Goal: Information Seeking & Learning: Learn about a topic

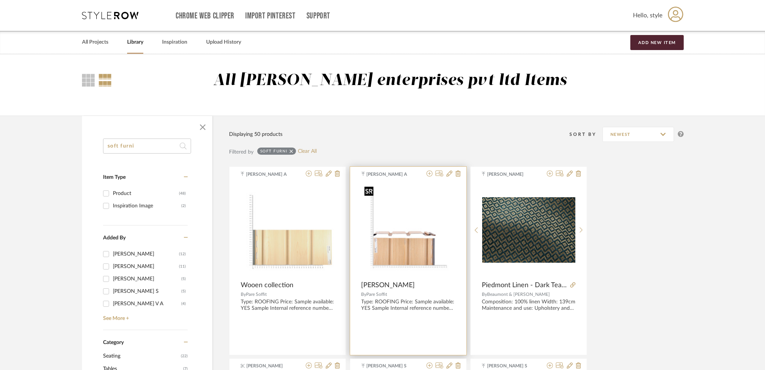
click at [0, 0] on img at bounding box center [0, 0] width 0 height 0
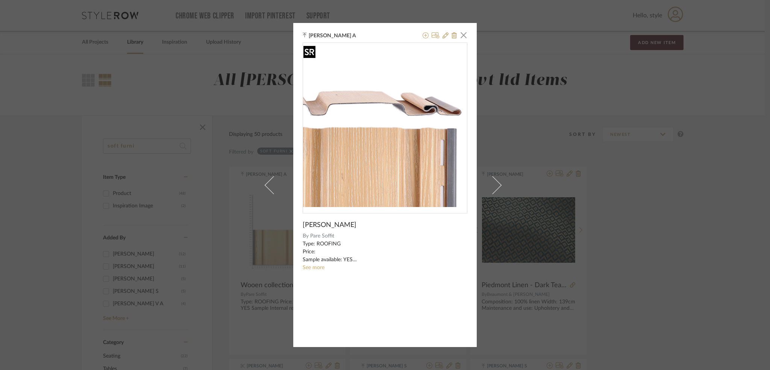
click at [405, 138] on img "0" at bounding box center [385, 125] width 164 height 164
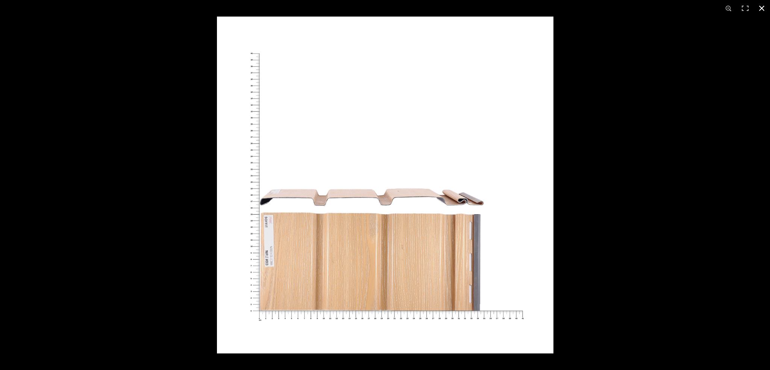
click at [764, 8] on button at bounding box center [762, 8] width 17 height 17
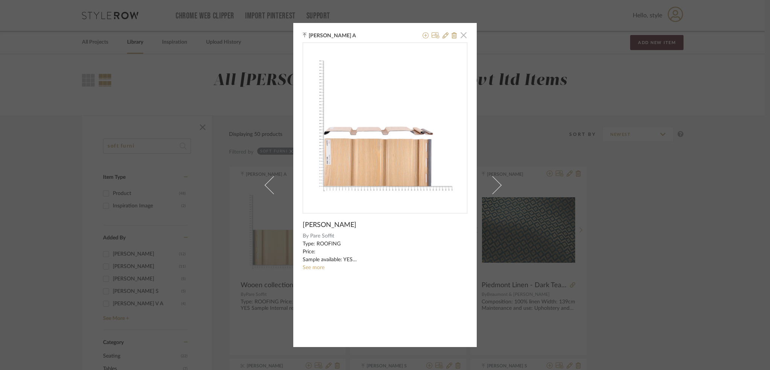
click at [462, 36] on span "button" at bounding box center [463, 34] width 15 height 15
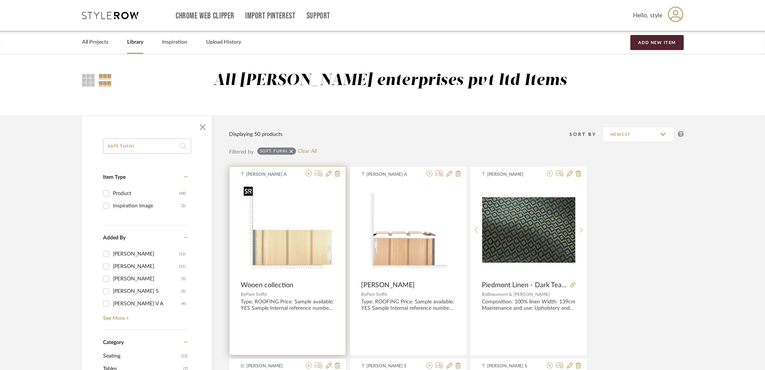
click at [280, 252] on img "0" at bounding box center [288, 230] width 94 height 94
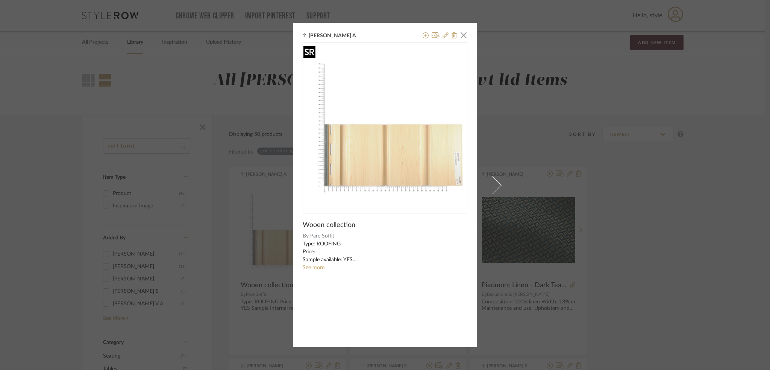
click at [420, 127] on img "0" at bounding box center [385, 125] width 164 height 164
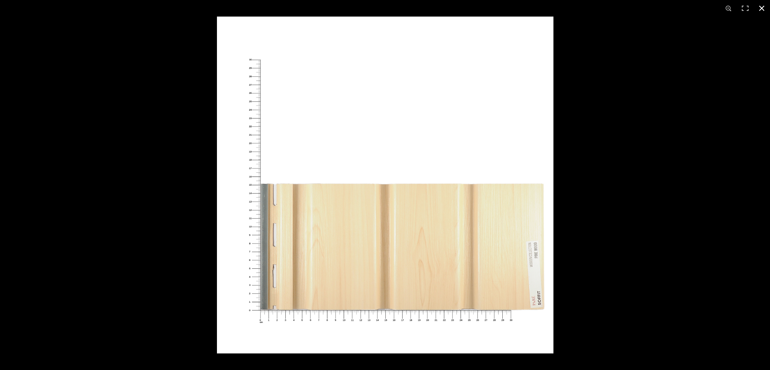
click at [765, 5] on button at bounding box center [762, 8] width 17 height 17
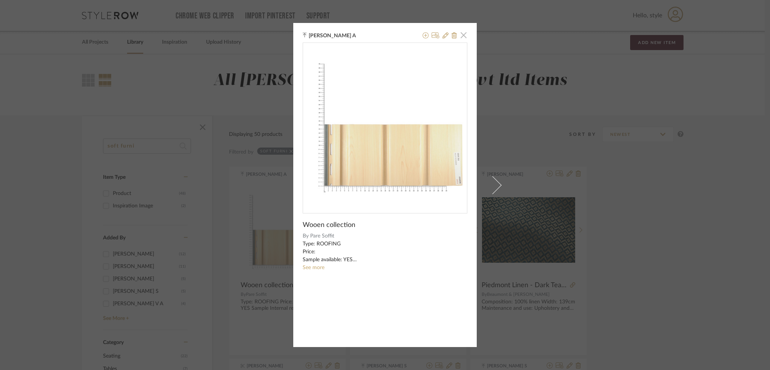
click at [463, 36] on span "button" at bounding box center [463, 34] width 15 height 15
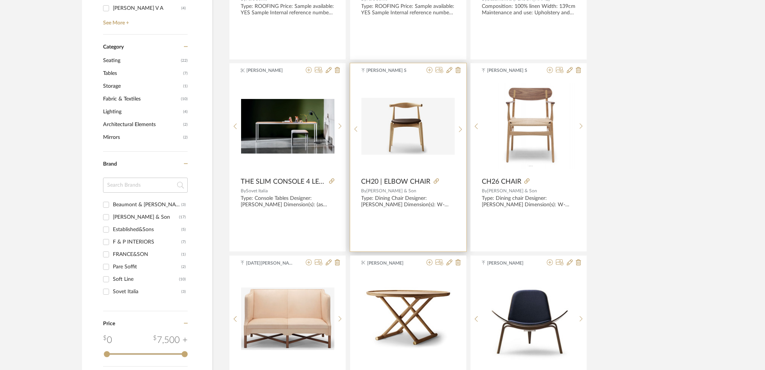
scroll to position [301, 0]
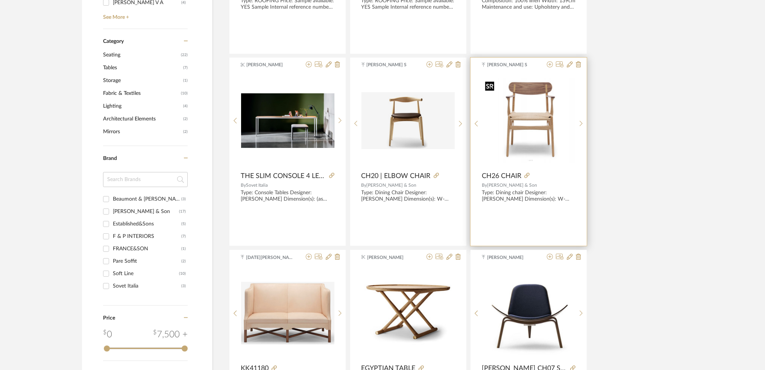
click at [0, 0] on img at bounding box center [0, 0] width 0 height 0
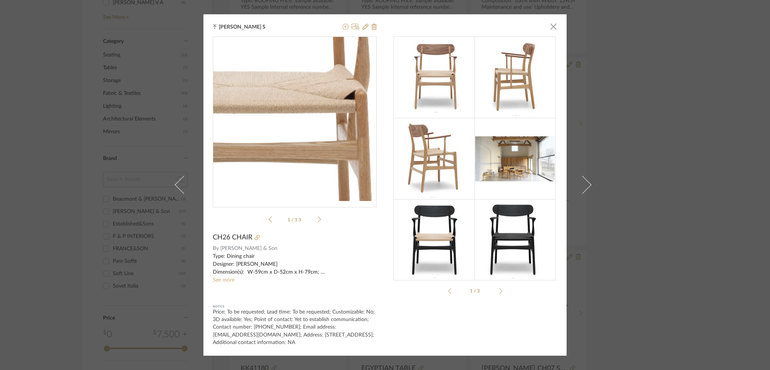
click at [310, 121] on img "0" at bounding box center [295, 119] width 164 height 150
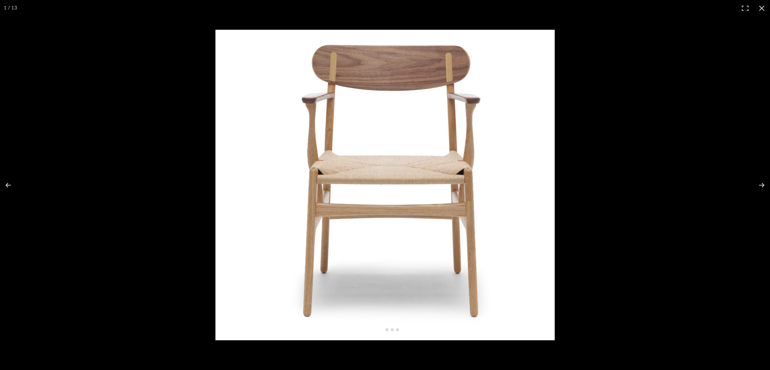
click at [485, 152] on img at bounding box center [384, 185] width 339 height 310
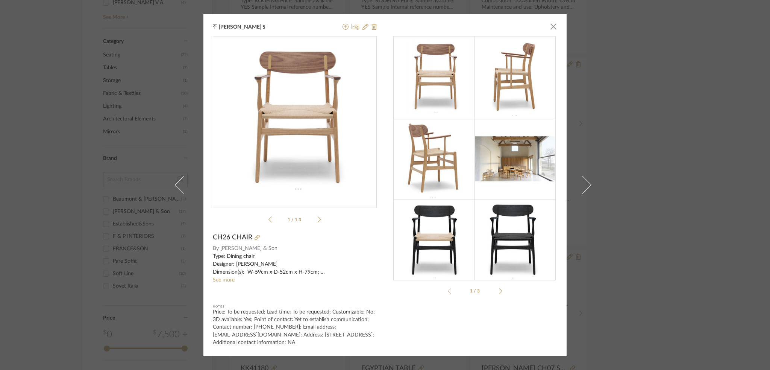
click at [318, 220] on icon at bounding box center [319, 219] width 3 height 7
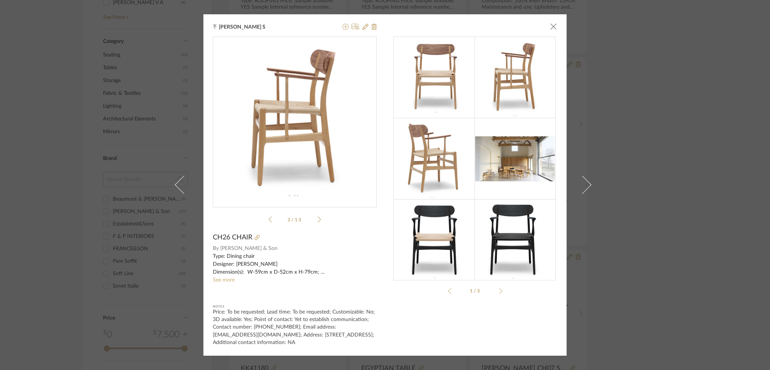
click at [318, 220] on icon at bounding box center [319, 219] width 3 height 7
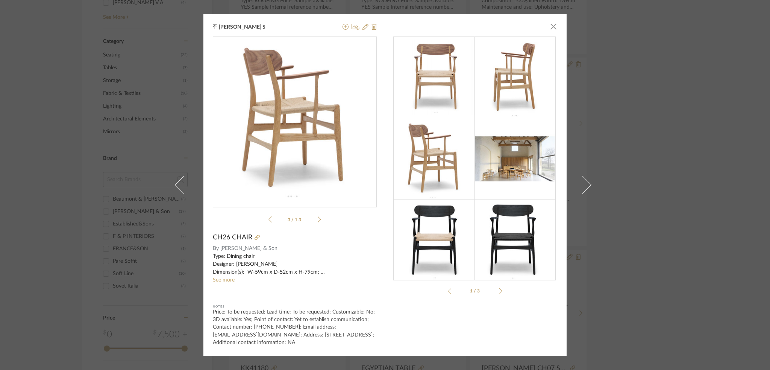
click at [318, 220] on icon at bounding box center [319, 219] width 3 height 7
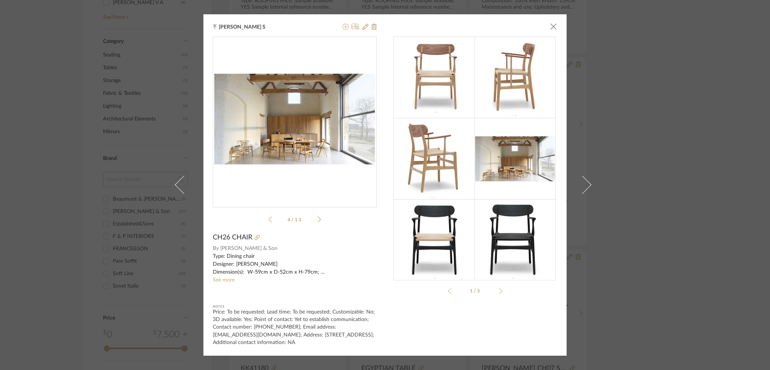
click at [318, 220] on icon at bounding box center [319, 219] width 3 height 7
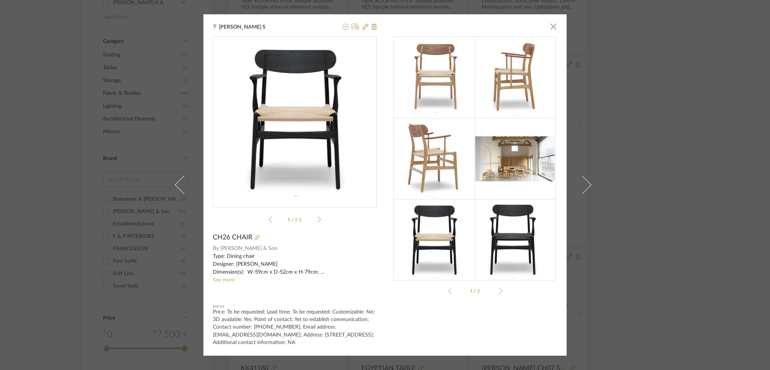
click at [706, 69] on div "[PERSON_NAME] S × 5 / 13 CH26 CHAIR By [PERSON_NAME] & Son Type: Dining chair D…" at bounding box center [385, 185] width 770 height 370
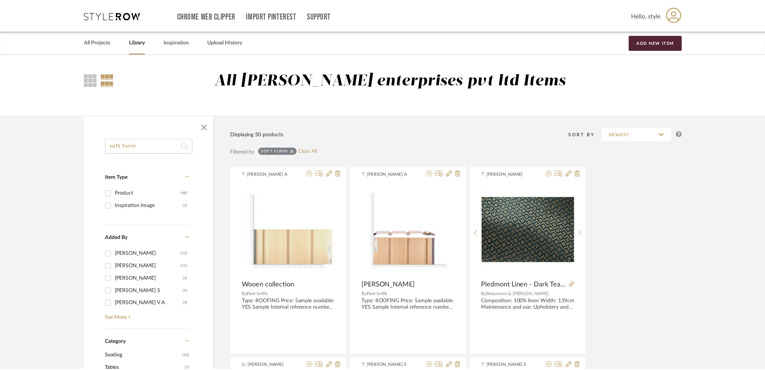
scroll to position [301, 0]
